Goal: Task Accomplishment & Management: Manage account settings

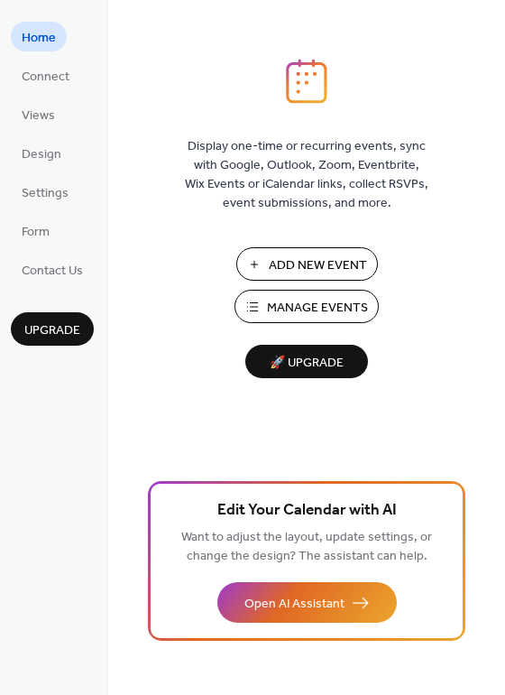
click at [254, 305] on button "Manage Events" at bounding box center [307, 306] width 144 height 33
click at [257, 309] on button "Manage Events" at bounding box center [307, 306] width 144 height 33
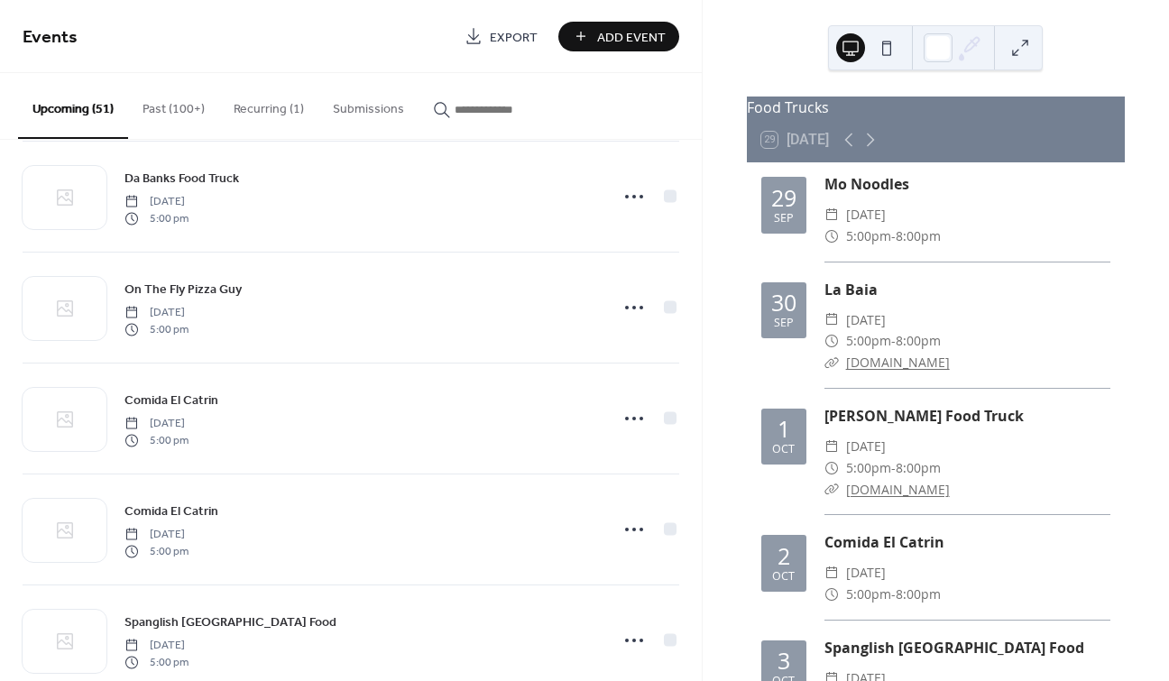
scroll to position [595, 0]
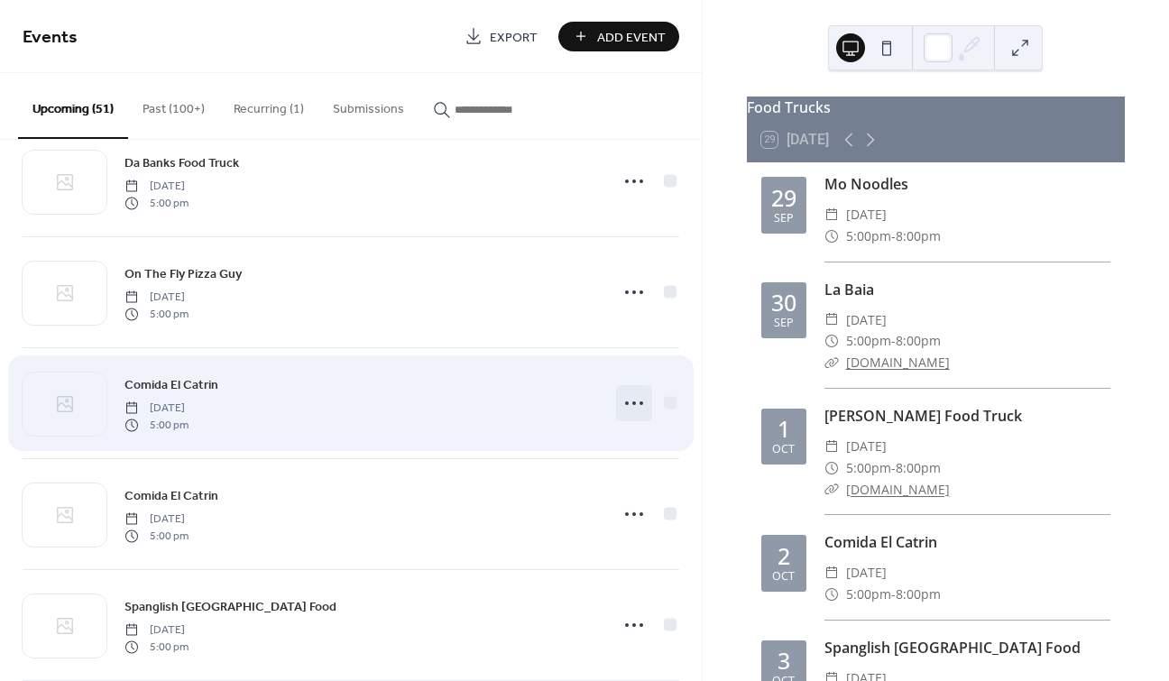
click at [626, 401] on icon at bounding box center [634, 403] width 29 height 29
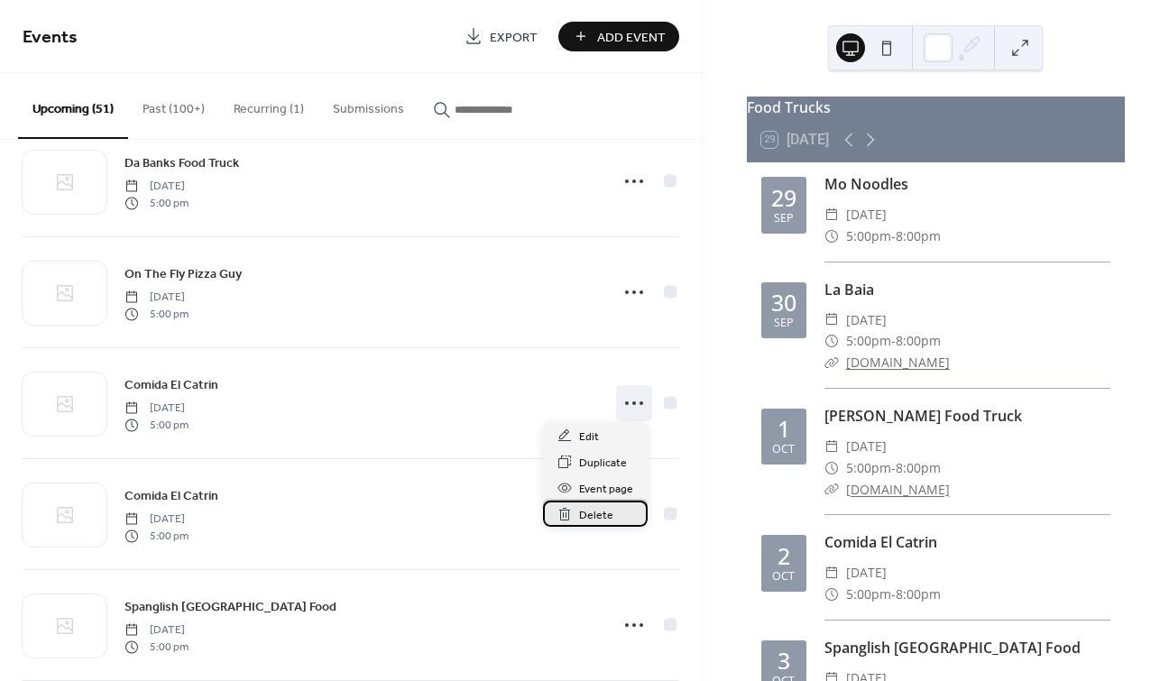
click at [598, 516] on span "Delete" at bounding box center [596, 515] width 34 height 19
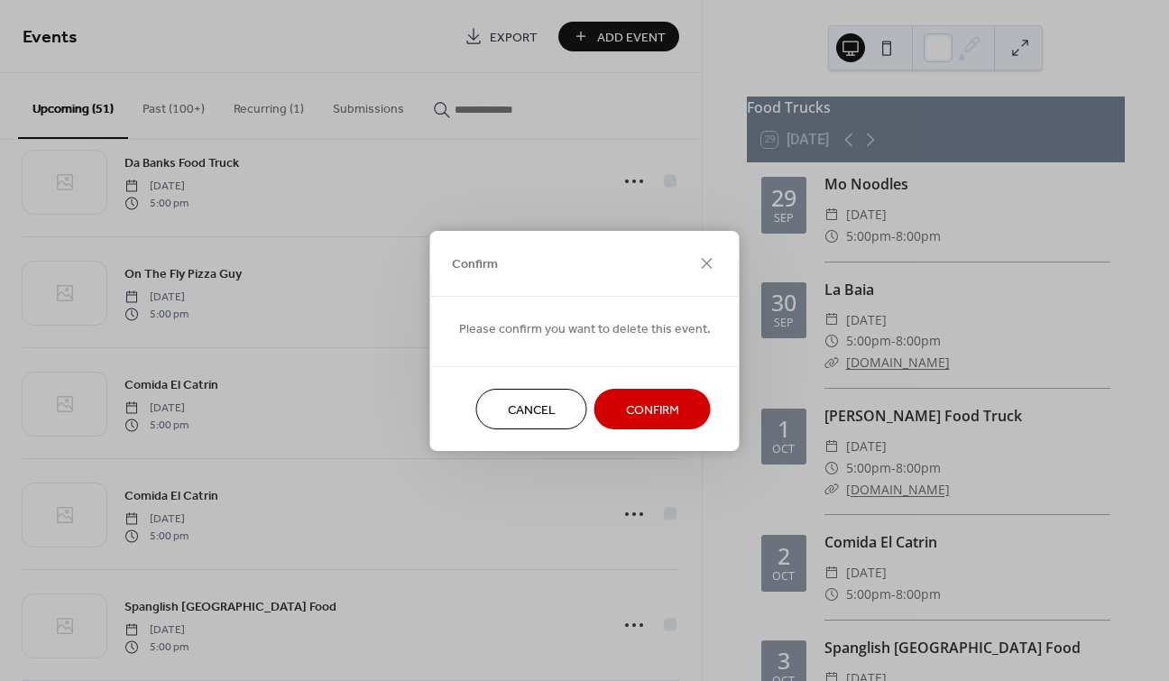
click at [632, 418] on span "Confirm" at bounding box center [652, 410] width 53 height 19
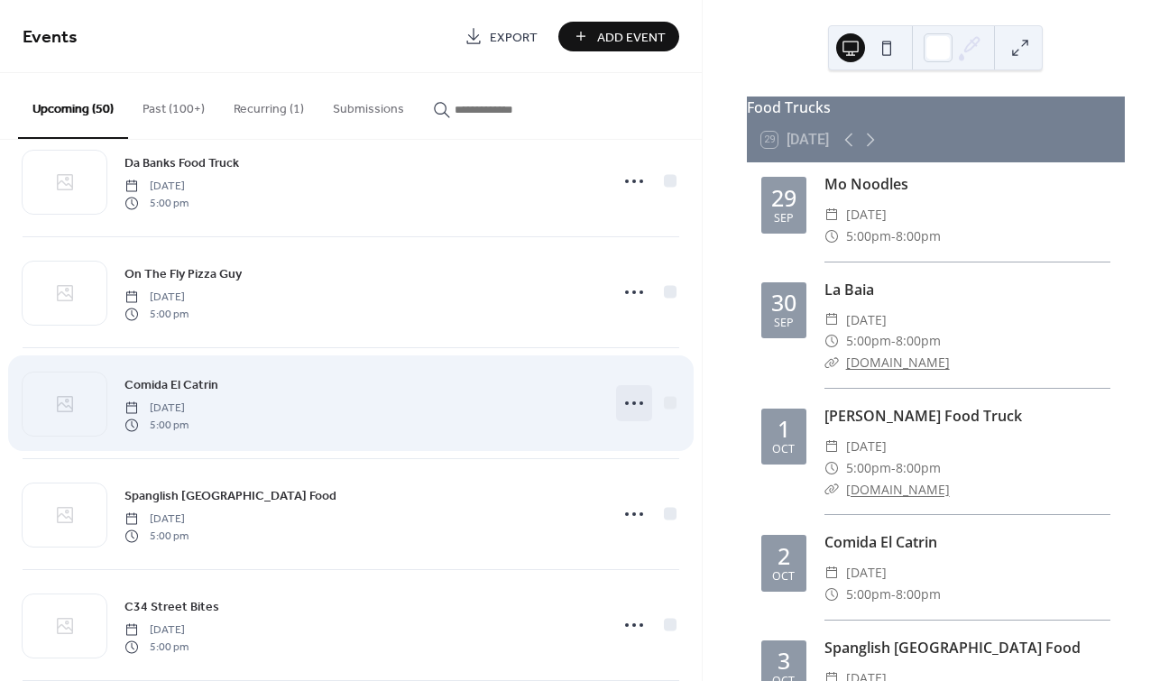
click at [630, 404] on icon at bounding box center [634, 403] width 29 height 29
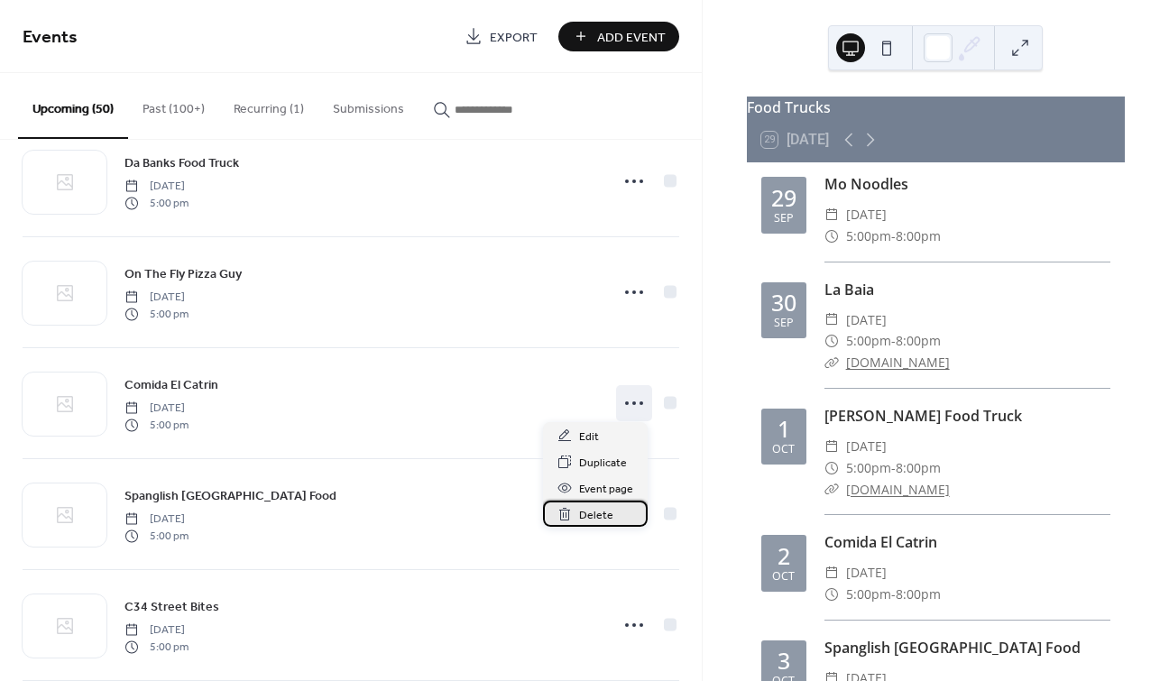
click at [604, 512] on span "Delete" at bounding box center [596, 515] width 34 height 19
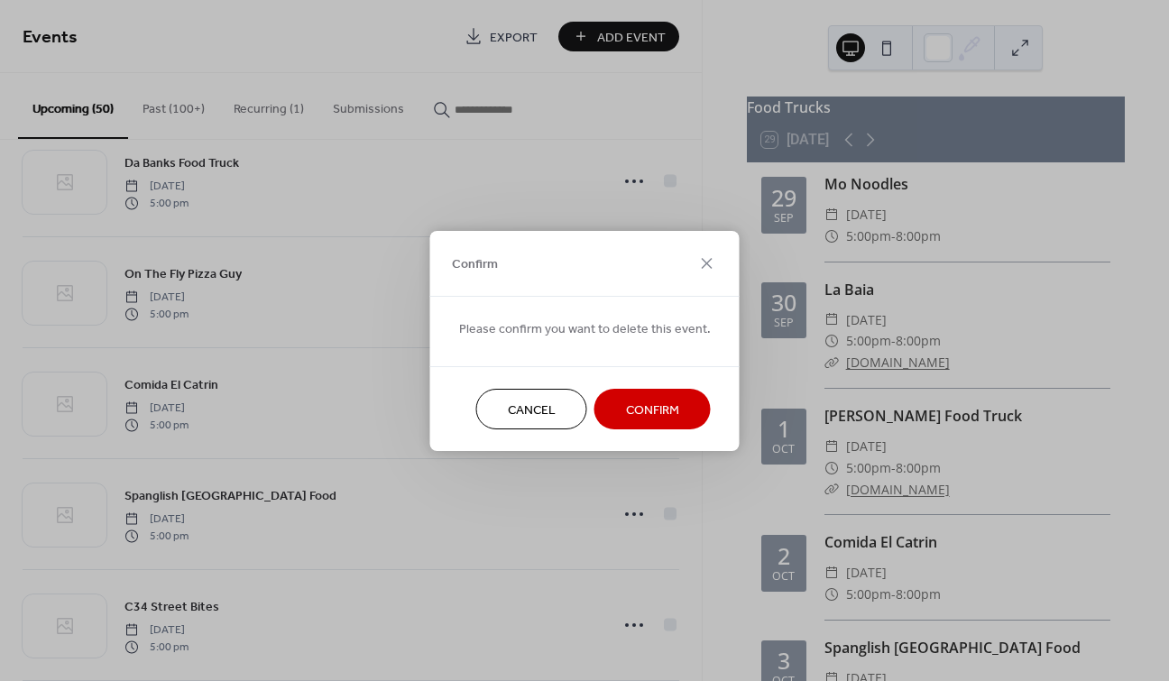
click at [640, 411] on span "Confirm" at bounding box center [652, 410] width 53 height 19
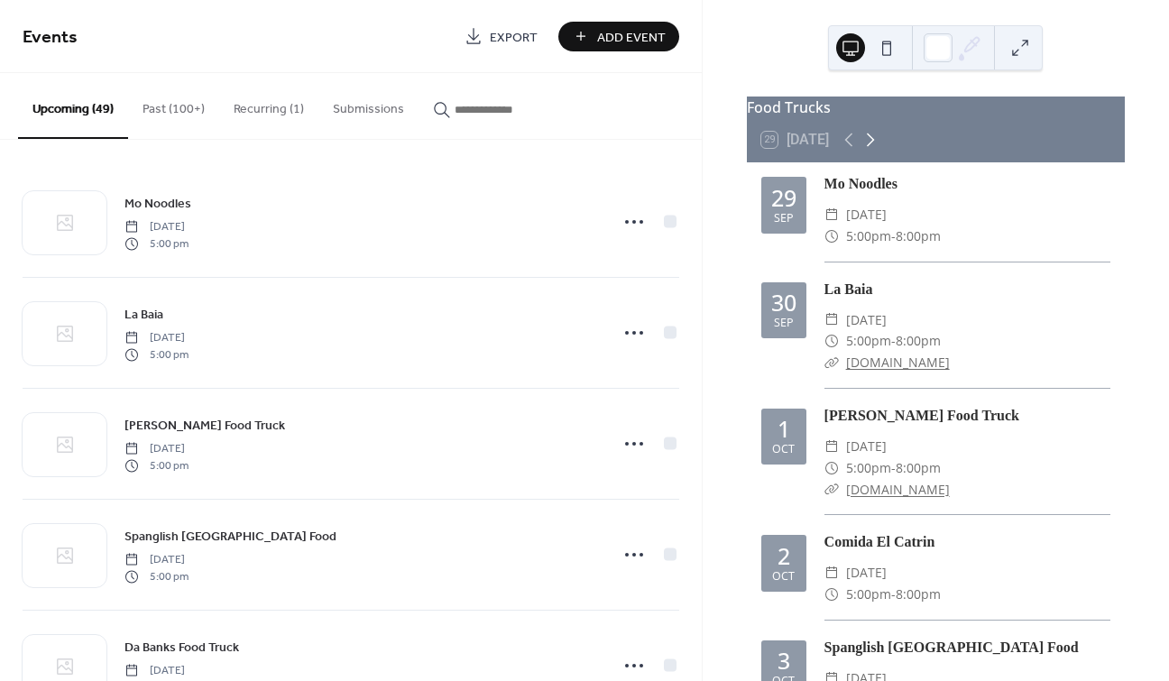
click at [873, 151] on icon at bounding box center [871, 140] width 22 height 22
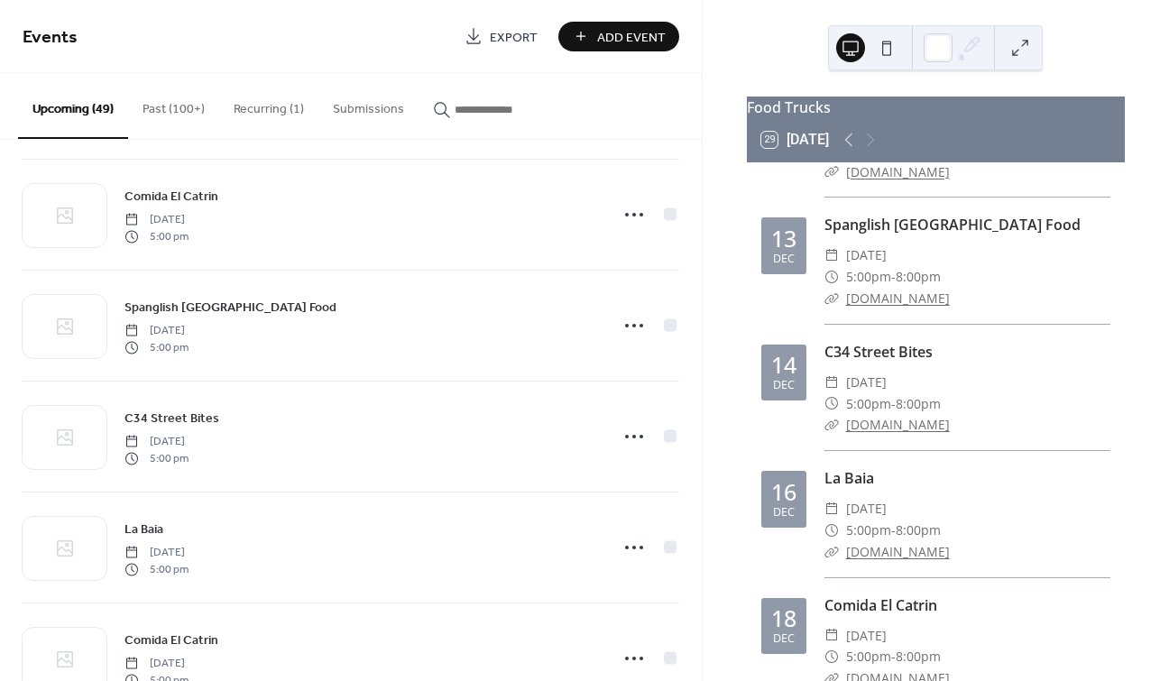
scroll to position [4563, 0]
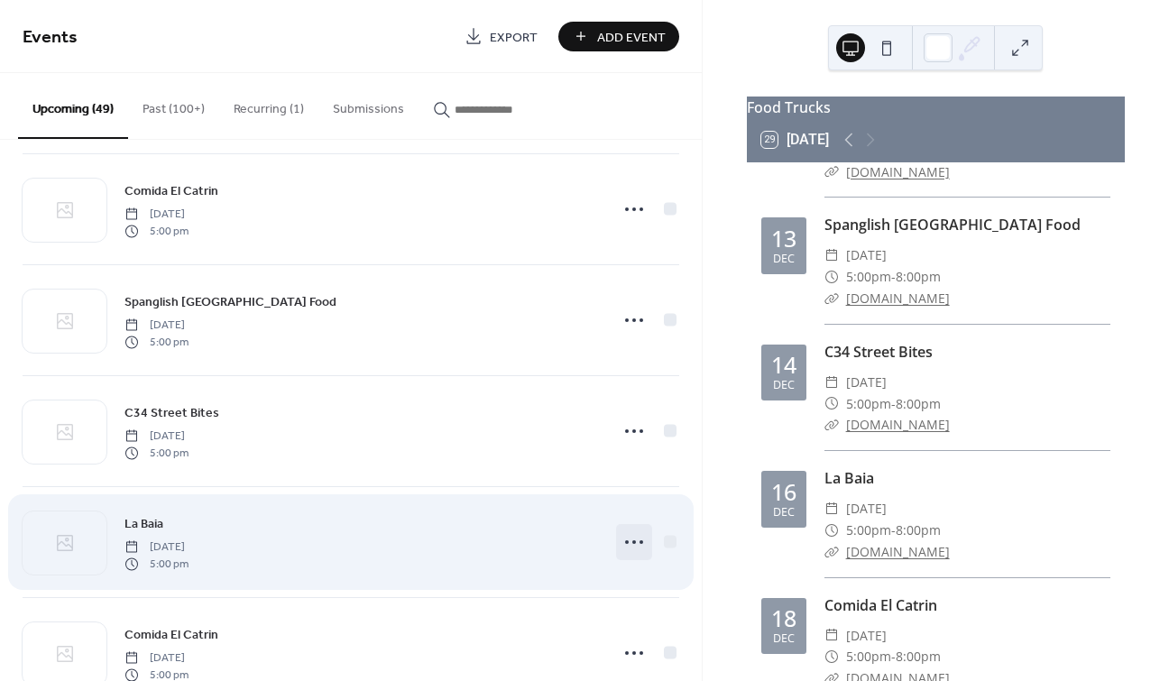
click at [625, 540] on circle at bounding box center [627, 542] width 4 height 4
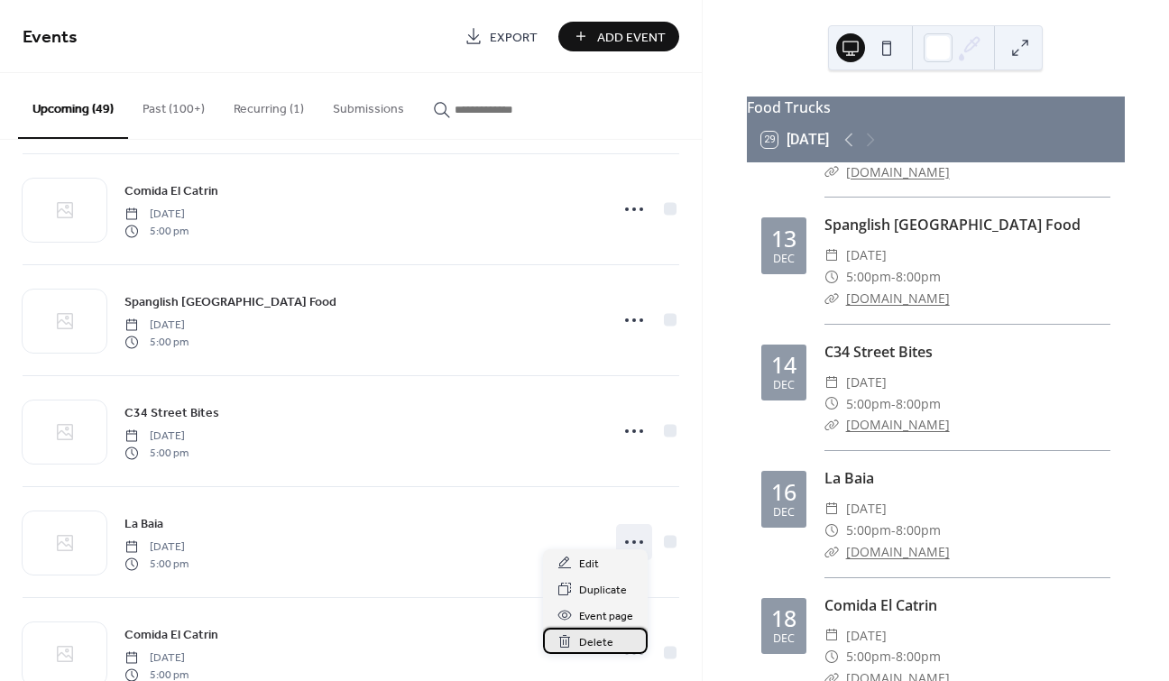
click at [592, 637] on span "Delete" at bounding box center [596, 642] width 34 height 19
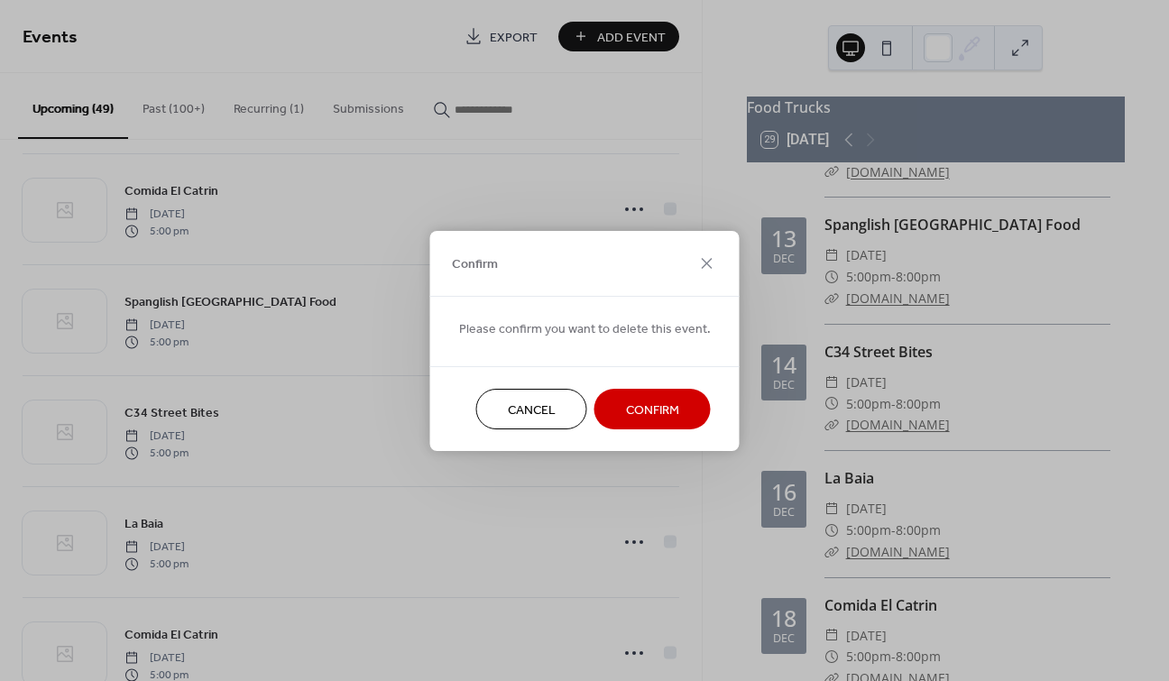
click at [634, 415] on span "Confirm" at bounding box center [652, 410] width 53 height 19
